Goal: Navigation & Orientation: Find specific page/section

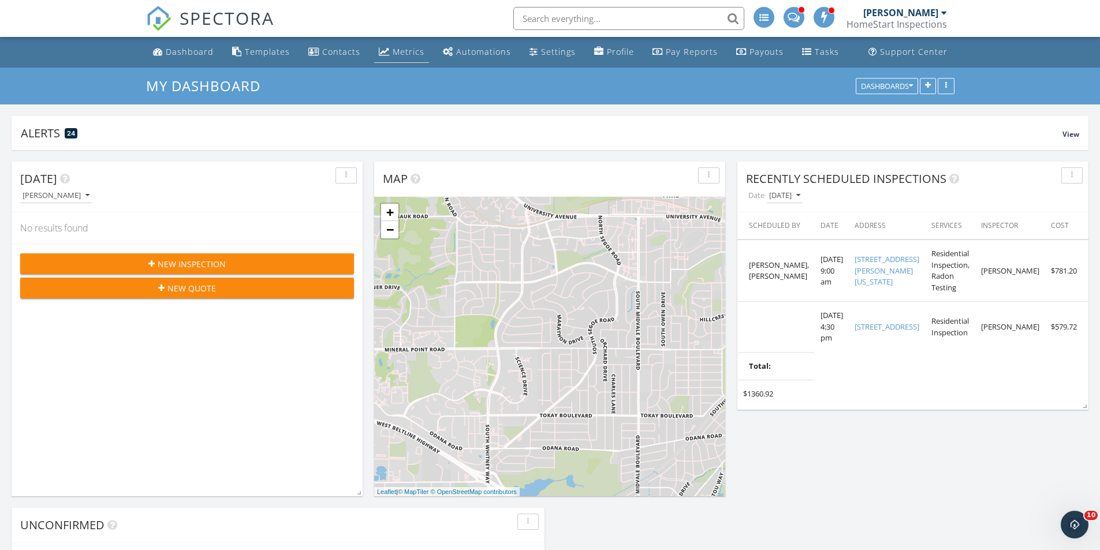
click at [372, 39] on li "Metrics" at bounding box center [401, 52] width 59 height 31
click at [381, 51] on div "Metrics" at bounding box center [384, 51] width 11 height 9
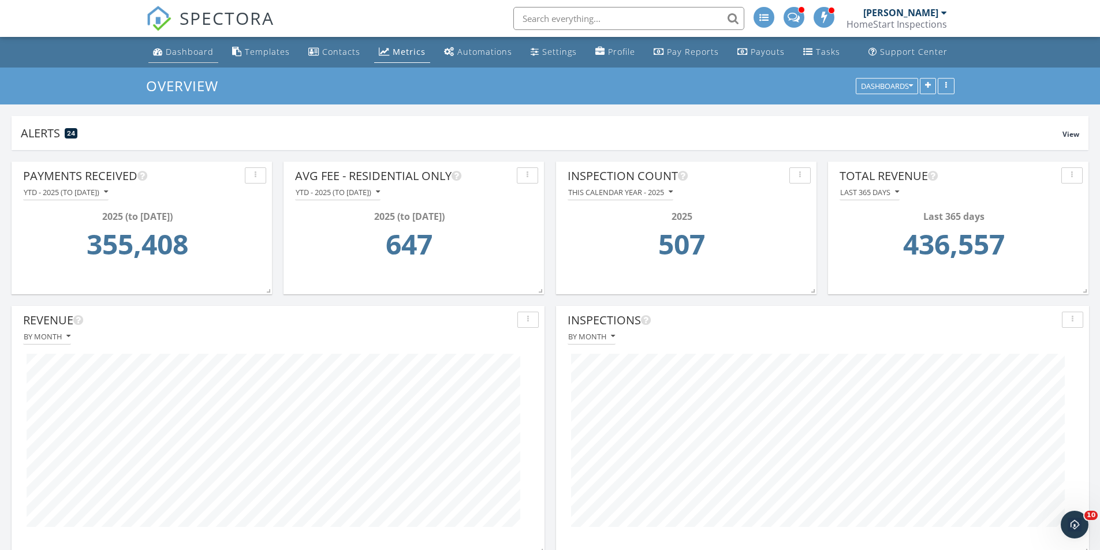
click at [195, 53] on div "Dashboard" at bounding box center [190, 51] width 48 height 11
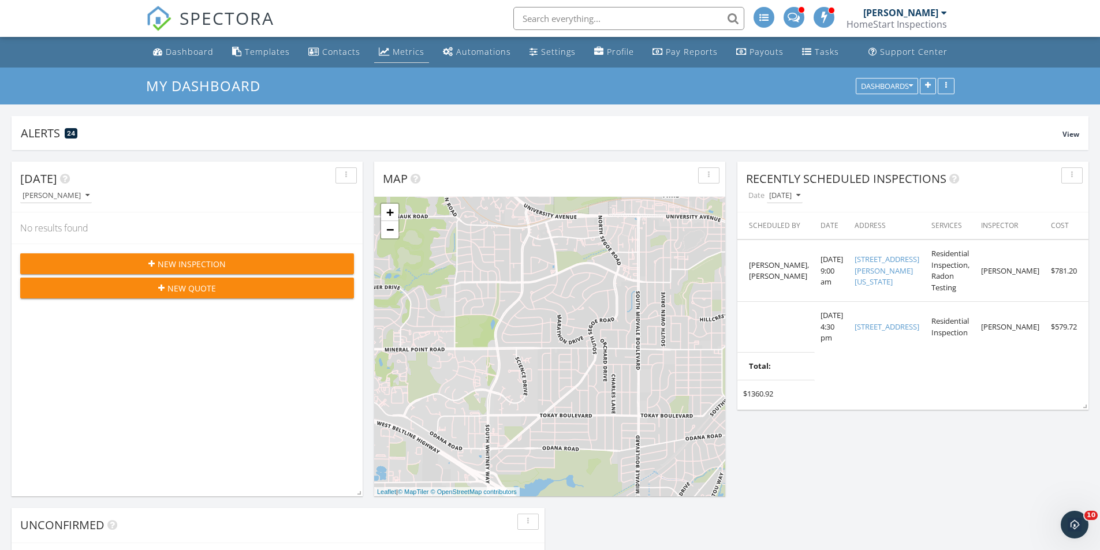
scroll to position [248, 351]
